Goal: Task Accomplishment & Management: Complete application form

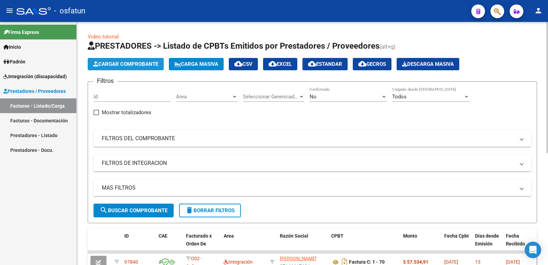
click at [120, 63] on span "Cargar Comprobante" at bounding box center [125, 64] width 65 height 6
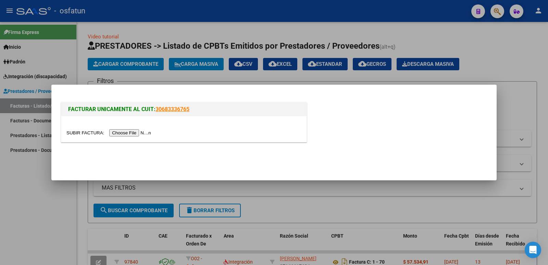
click at [133, 130] on input "file" at bounding box center [109, 132] width 87 height 7
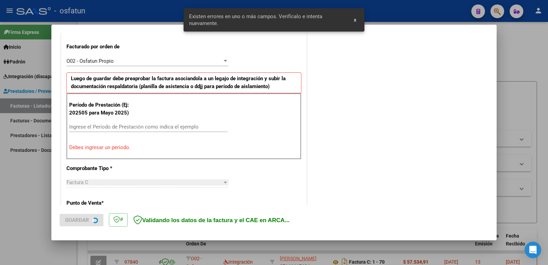
scroll to position [187, 0]
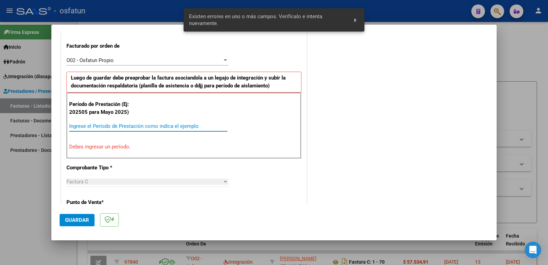
click at [106, 127] on input "Ingrese el Período de Prestación como indica el ejemplo" at bounding box center [148, 126] width 158 height 6
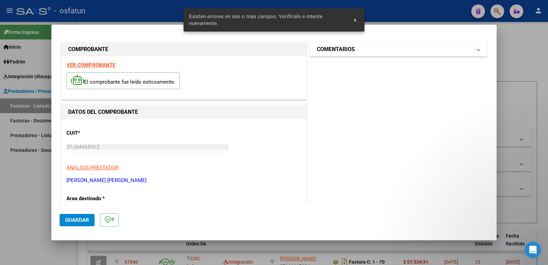
scroll to position [0, 0]
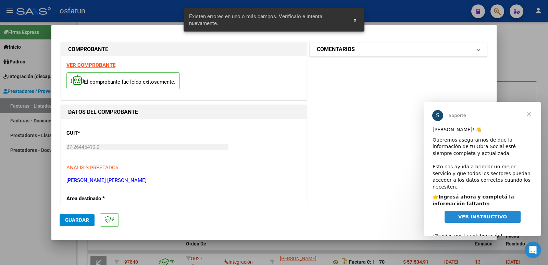
type input "202509"
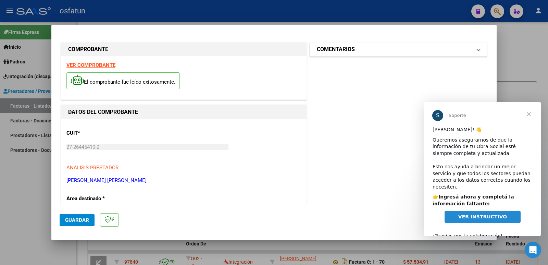
click at [343, 49] on h1 "COMENTARIOS" at bounding box center [336, 49] width 38 height 8
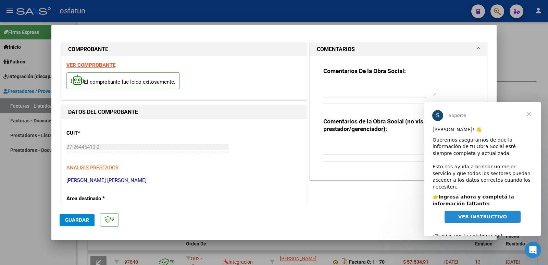
click at [329, 146] on textarea at bounding box center [379, 147] width 113 height 14
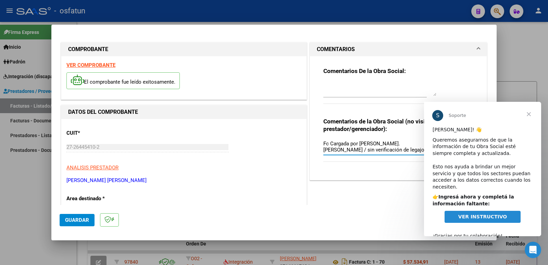
type textarea "Fc Cargada por [PERSON_NAME]. [PERSON_NAME] / sin verificación de legajo"
click at [68, 221] on span "Guardar" at bounding box center [77, 220] width 24 height 6
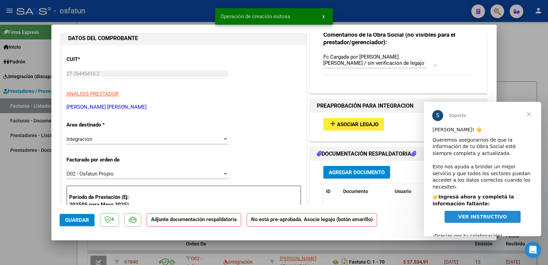
scroll to position [103, 0]
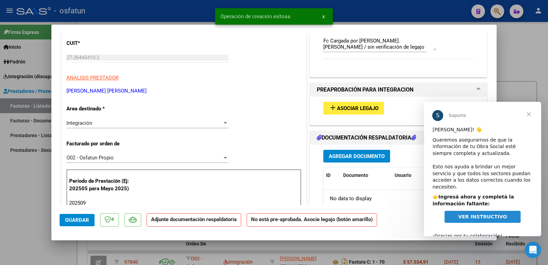
click at [347, 105] on span "Asociar Legajo" at bounding box center [357, 108] width 41 height 6
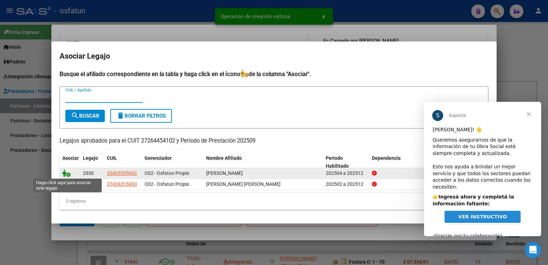
click at [64, 170] on icon at bounding box center [66, 173] width 8 height 8
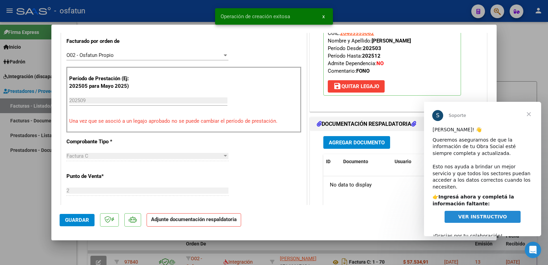
scroll to position [206, 0]
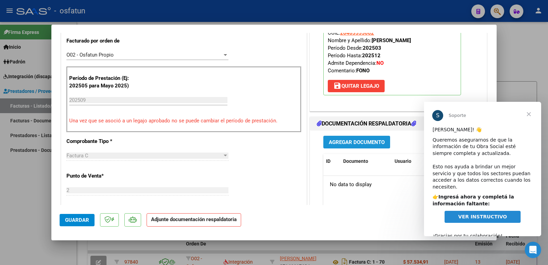
click at [347, 143] on span "Agregar Documento" at bounding box center [357, 142] width 56 height 6
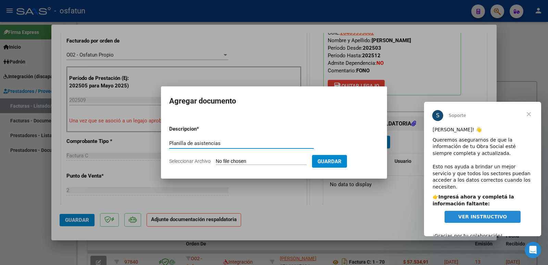
type input "Planilla de asistencias"
click at [239, 161] on input "Seleccionar Archivo" at bounding box center [261, 161] width 91 height 7
type input "C:\fakepath\Asistencias.pdf"
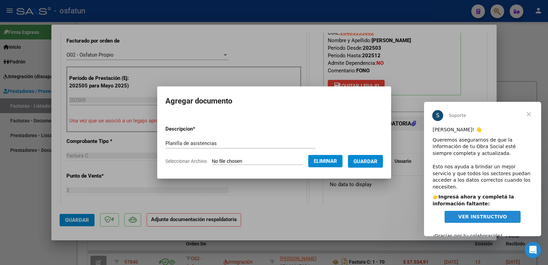
click at [369, 161] on span "Guardar" at bounding box center [365, 161] width 24 height 6
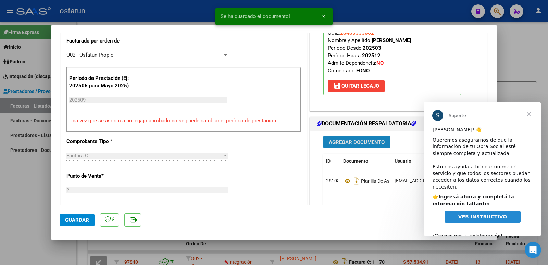
click at [363, 142] on span "Agregar Documento" at bounding box center [357, 142] width 56 height 6
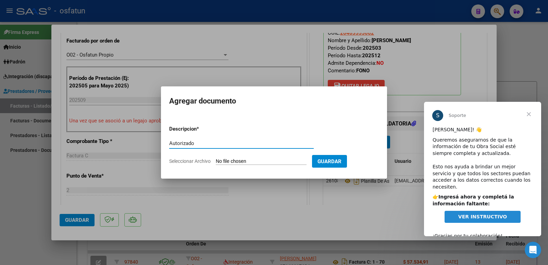
type input "Autorizado"
click at [222, 163] on input "Seleccionar Archivo" at bounding box center [261, 161] width 91 height 7
type input "C:\fakepath\Autorizacion 2025.pdf"
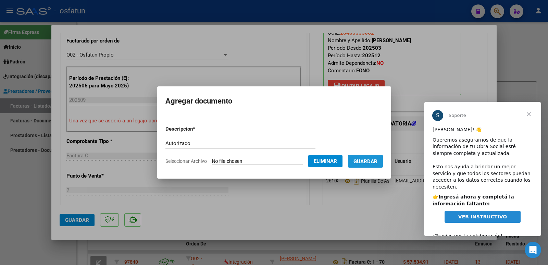
click at [365, 163] on span "Guardar" at bounding box center [365, 161] width 24 height 6
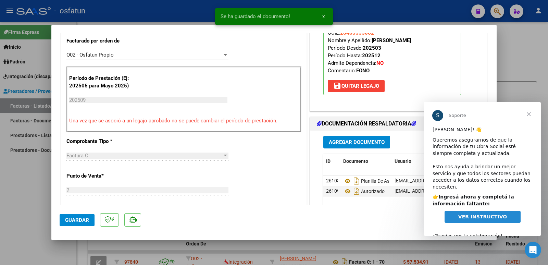
drag, startPoint x: 371, startPoint y: 40, endPoint x: 427, endPoint y: 42, distance: 56.2
click at [427, 42] on p "Legajo preaprobado para Período de Prestación: 202509 Ver Legajo Asociado CUIL:…" at bounding box center [392, 49] width 138 height 91
copy strong "[PERSON_NAME]"
click at [76, 222] on span "Guardar" at bounding box center [77, 220] width 24 height 6
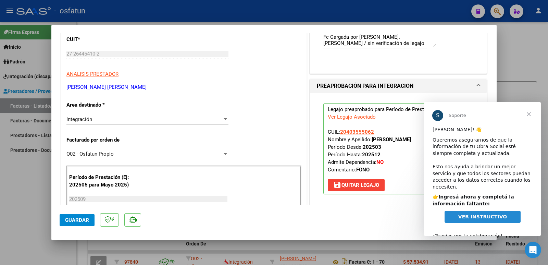
scroll to position [103, 0]
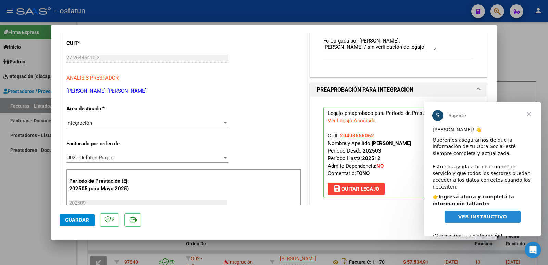
drag, startPoint x: 145, startPoint y: 89, endPoint x: 73, endPoint y: 91, distance: 71.3
click at [73, 91] on p "[PERSON_NAME] [PERSON_NAME]" at bounding box center [183, 91] width 235 height 8
click at [71, 91] on p "[PERSON_NAME] [PERSON_NAME]" at bounding box center [183, 91] width 235 height 8
drag, startPoint x: 138, startPoint y: 89, endPoint x: 66, endPoint y: 91, distance: 72.3
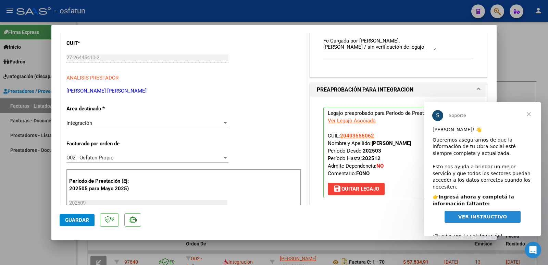
copy p "[PERSON_NAME] [PERSON_NAME]"
click at [72, 217] on span "Guardar" at bounding box center [77, 220] width 24 height 6
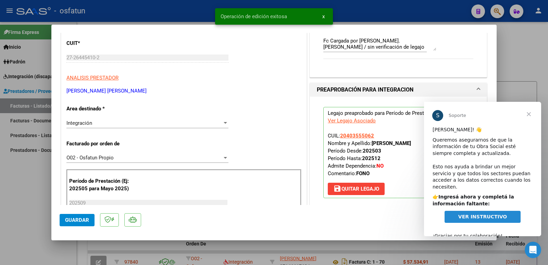
click at [4, 212] on div at bounding box center [274, 132] width 548 height 265
type input "$ 0,00"
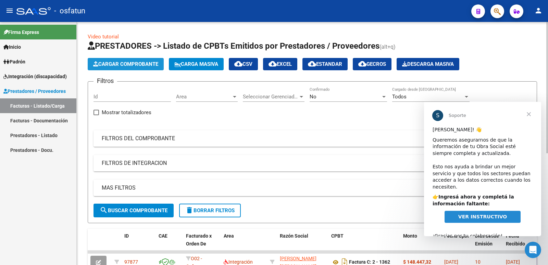
click at [125, 65] on span "Cargar Comprobante" at bounding box center [125, 64] width 65 height 6
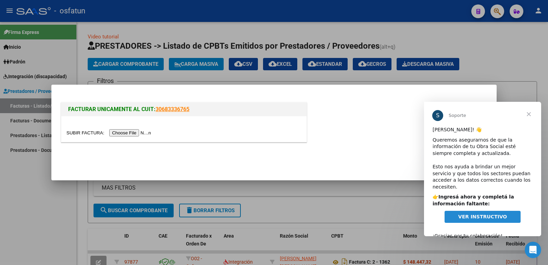
click at [139, 133] on input "file" at bounding box center [109, 132] width 87 height 7
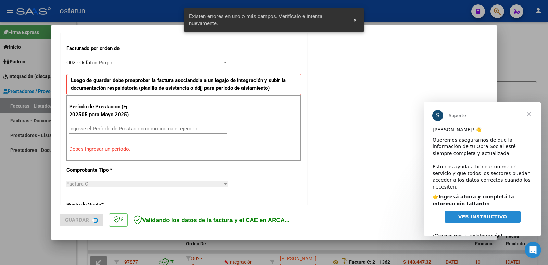
scroll to position [187, 0]
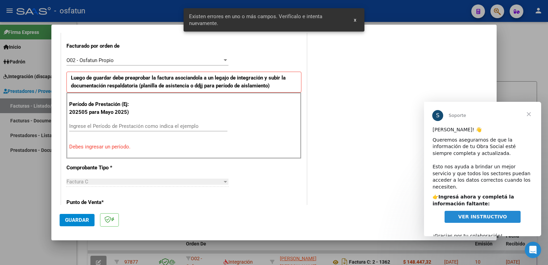
click at [132, 126] on input "Ingrese el Período de Prestación como indica el ejemplo" at bounding box center [148, 126] width 158 height 6
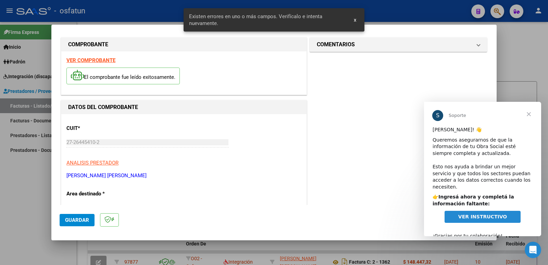
scroll to position [0, 0]
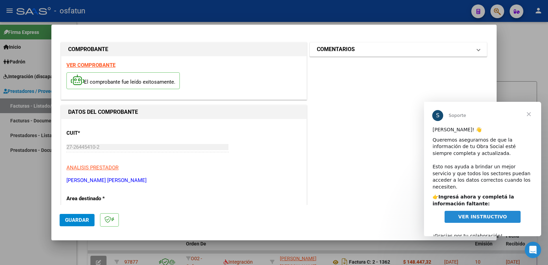
type input "202509"
click at [321, 54] on mat-expansion-panel-header "COMENTARIOS" at bounding box center [398, 49] width 177 height 14
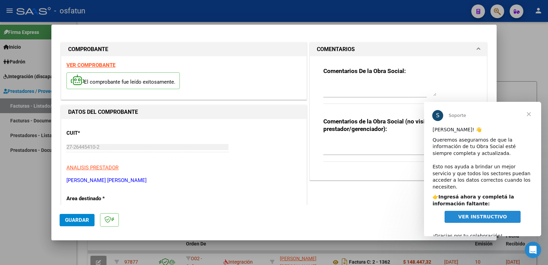
click at [331, 149] on textarea at bounding box center [379, 147] width 113 height 14
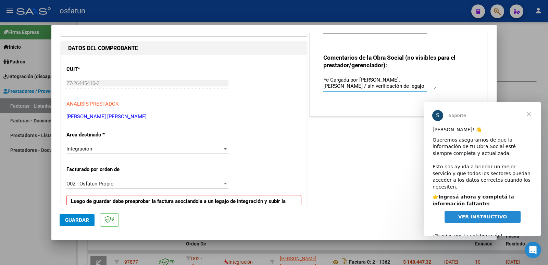
scroll to position [103, 0]
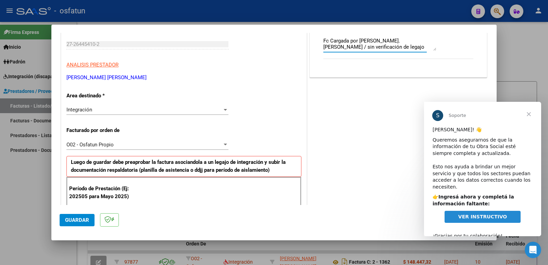
type textarea "Fc Cargada por [PERSON_NAME]. [PERSON_NAME] / sin verificación de legajo"
click at [75, 222] on span "Guardar" at bounding box center [77, 220] width 24 height 6
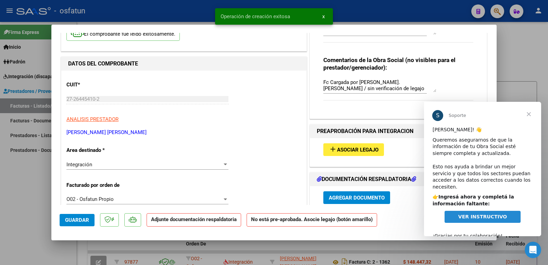
scroll to position [69, 0]
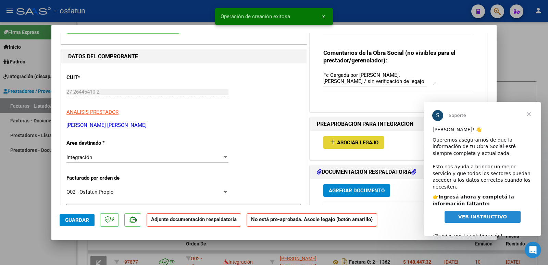
click at [339, 141] on span "Asociar Legajo" at bounding box center [357, 142] width 41 height 6
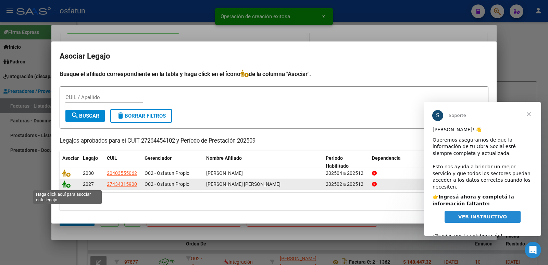
click at [67, 185] on icon at bounding box center [66, 184] width 8 height 8
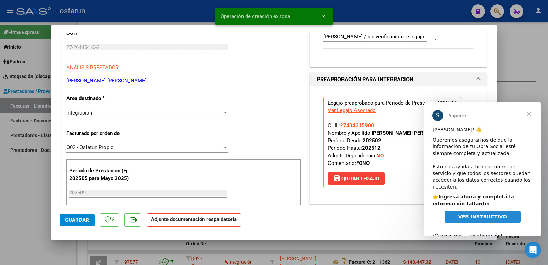
scroll to position [171, 0]
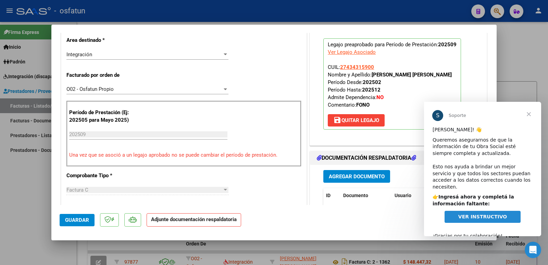
click at [346, 176] on span "Agregar Documento" at bounding box center [357, 176] width 56 height 6
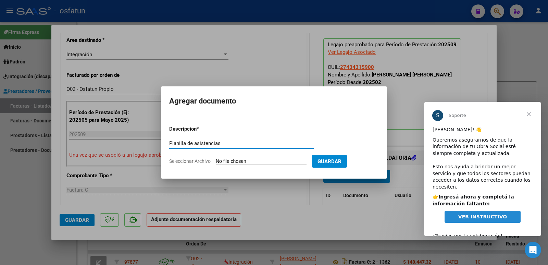
type input "Planilla de asistencias"
click at [231, 159] on input "Seleccionar Archivo" at bounding box center [261, 161] width 91 height 7
type input "C:\fakepath\Asistencias.pdf"
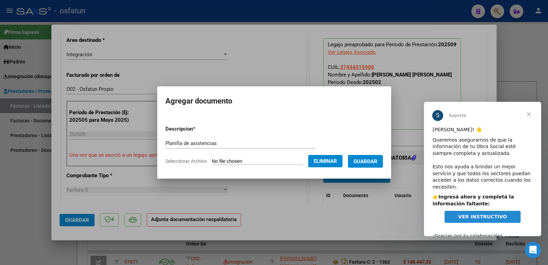
click at [375, 162] on span "Guardar" at bounding box center [365, 161] width 24 height 6
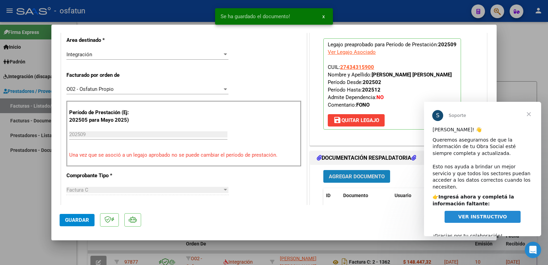
click at [363, 173] on span "Agregar Documento" at bounding box center [357, 176] width 56 height 6
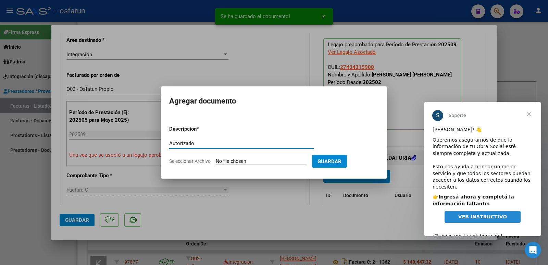
type input "Autorizado"
click at [245, 158] on input "Seleccionar Archivo" at bounding box center [261, 161] width 91 height 7
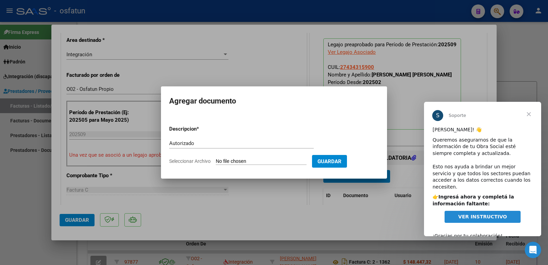
type input "C:\fakepath\Autorizacion 2025 [PERSON_NAME].pdf"
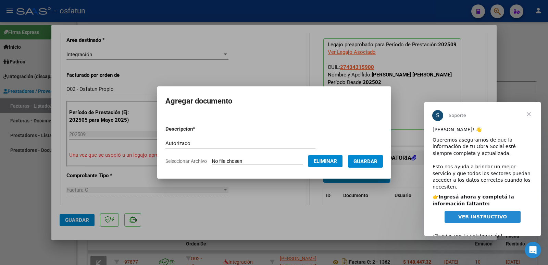
click at [364, 160] on span "Guardar" at bounding box center [365, 161] width 24 height 6
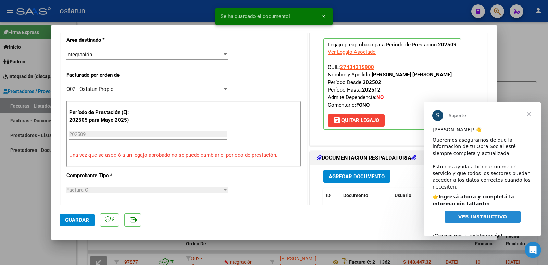
drag, startPoint x: 427, startPoint y: 74, endPoint x: 371, endPoint y: 74, distance: 56.5
click at [371, 74] on p "Legajo preaprobado para Período de Prestación: 202509 Ver Legajo Asociado CUIL:…" at bounding box center [392, 83] width 138 height 91
copy strong "[PERSON_NAME] [PERSON_NAME]"
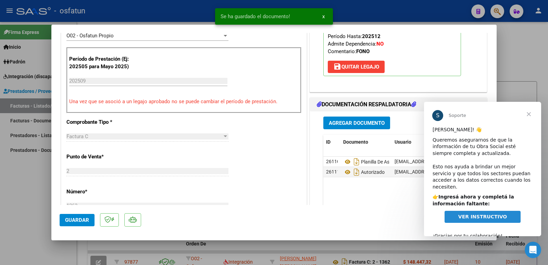
scroll to position [308, 0]
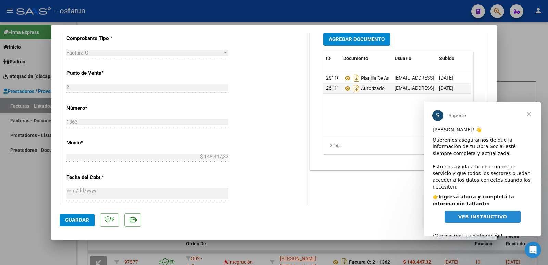
click at [75, 219] on span "Guardar" at bounding box center [77, 220] width 24 height 6
click at [81, 221] on span "Guardar" at bounding box center [77, 220] width 24 height 6
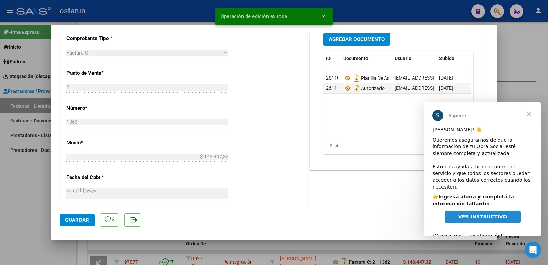
click at [11, 201] on div at bounding box center [274, 132] width 548 height 265
type input "$ 0,00"
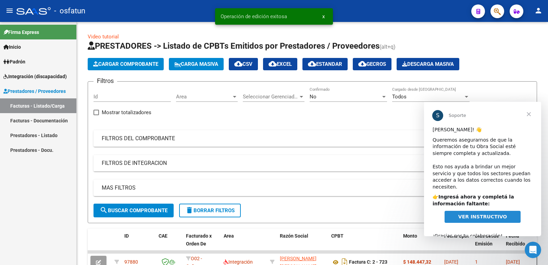
click at [501, 214] on span "VER INSTRUCTIVO" at bounding box center [482, 216] width 49 height 5
